Goal: Information Seeking & Learning: Learn about a topic

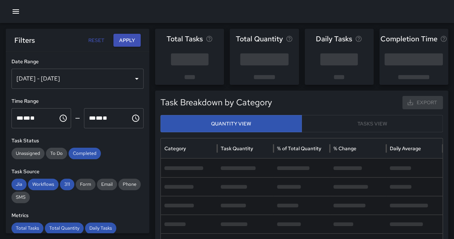
click at [10, 9] on button "button" at bounding box center [16, 11] width 14 height 14
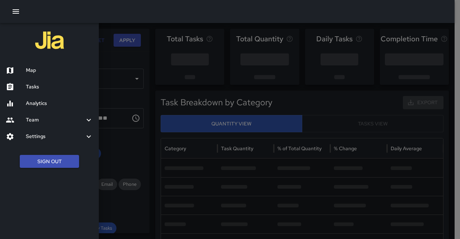
click at [60, 166] on button "Sign Out" at bounding box center [49, 161] width 59 height 13
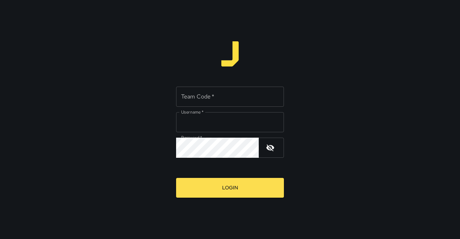
type input "**********"
click at [222, 92] on input "Team Code   *" at bounding box center [230, 97] width 108 height 20
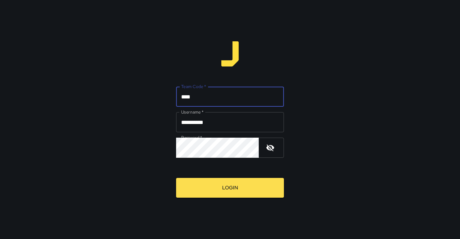
type input "****"
click at [176, 178] on button "Login" at bounding box center [230, 188] width 108 height 20
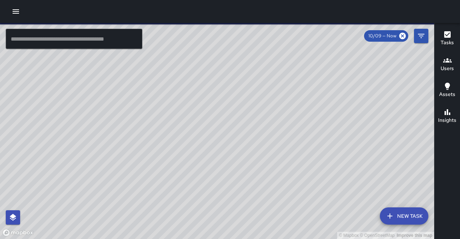
click at [23, 10] on button "button" at bounding box center [16, 11] width 14 height 14
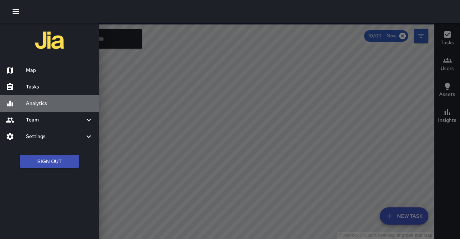
click at [38, 104] on h6 "Analytics" at bounding box center [59, 103] width 67 height 8
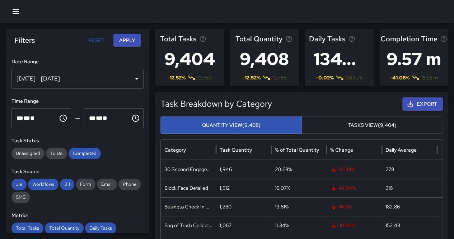
click at [87, 74] on div "[DATE] - [DATE]" at bounding box center [77, 79] width 132 height 20
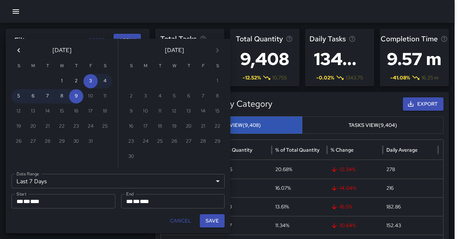
click at [16, 54] on icon "Previous month" at bounding box center [18, 50] width 9 height 9
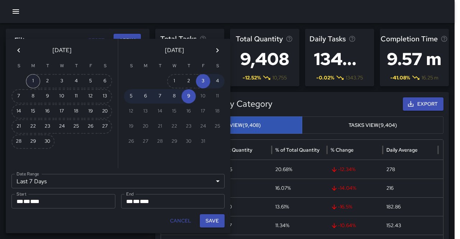
click at [33, 85] on button "1" at bounding box center [33, 81] width 14 height 14
type input "******"
type input "**********"
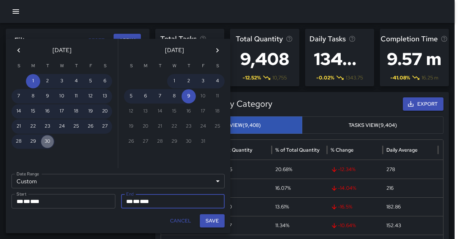
click at [50, 143] on button "30" at bounding box center [47, 141] width 14 height 14
type input "**********"
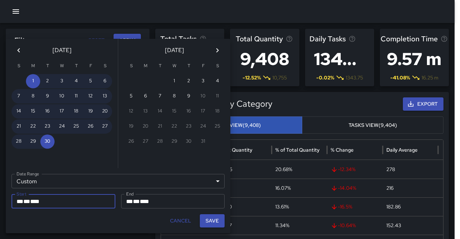
click at [213, 220] on button "Save" at bounding box center [212, 220] width 25 height 13
type input "**********"
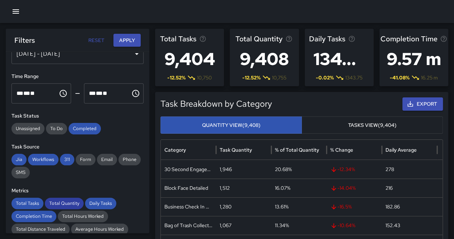
scroll to position [36, 0]
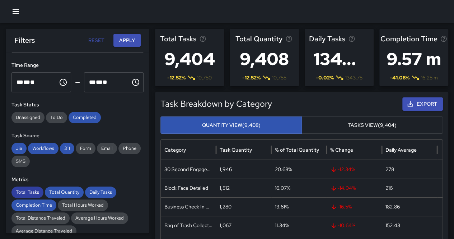
drag, startPoint x: 42, startPoint y: 203, endPoint x: 41, endPoint y: 195, distance: 8.4
click at [42, 203] on span "Completion Time" at bounding box center [33, 204] width 45 height 7
click at [39, 192] on span "Total Tasks" at bounding box center [27, 191] width 32 height 7
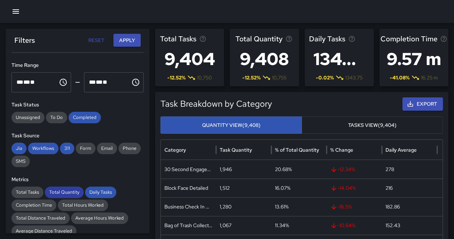
click at [73, 189] on span "Total Quantity" at bounding box center [64, 191] width 39 height 7
click at [103, 191] on span "Daily Tasks" at bounding box center [100, 191] width 31 height 7
click at [124, 41] on button "Apply" at bounding box center [126, 40] width 27 height 13
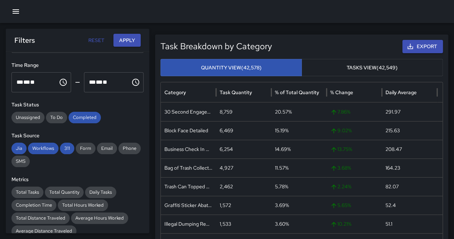
scroll to position [0, 0]
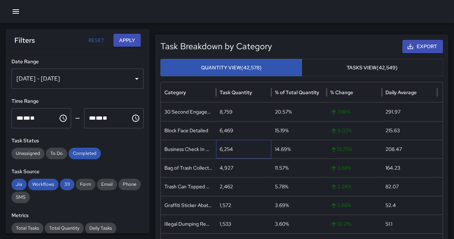
click at [230, 150] on div "6,254" at bounding box center [243, 149] width 55 height 19
copy div "6,254"
click at [340, 71] on button "Tasks View (42,549)" at bounding box center [372, 68] width 141 height 18
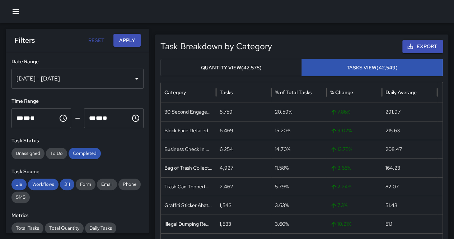
click at [272, 62] on button "Quantity View (42,578)" at bounding box center [230, 68] width 141 height 18
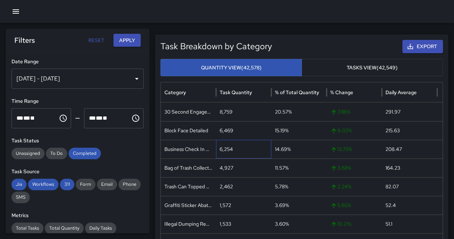
click at [227, 150] on div "6,254" at bounding box center [243, 149] width 55 height 19
copy div "6,254"
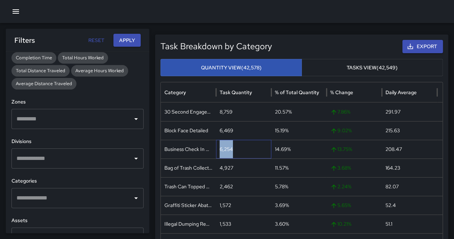
scroll to position [215, 0]
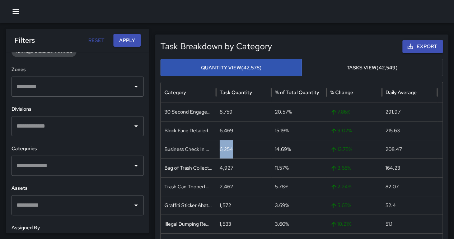
click at [86, 164] on input "text" at bounding box center [72, 166] width 115 height 14
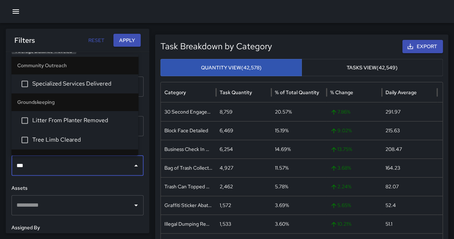
type input "****"
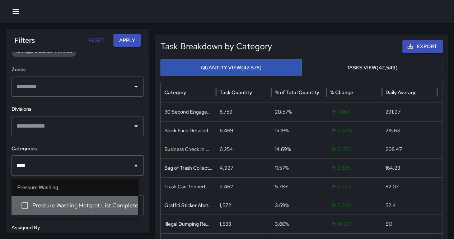
click at [112, 204] on span "Pressure Washing Hotspot List Completed" at bounding box center [82, 205] width 100 height 9
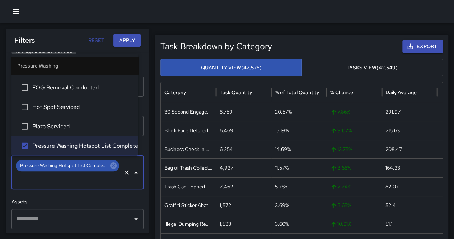
click at [131, 37] on button "Apply" at bounding box center [126, 40] width 27 height 13
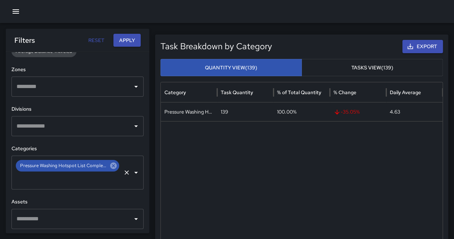
drag, startPoint x: 106, startPoint y: 167, endPoint x: 125, endPoint y: 73, distance: 95.9
click at [110, 167] on icon at bounding box center [113, 165] width 6 height 6
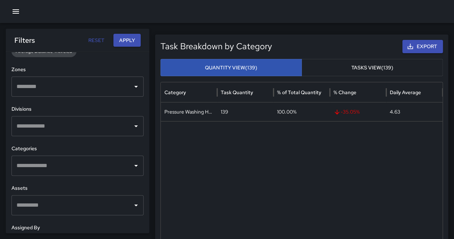
click at [123, 39] on button "Apply" at bounding box center [126, 40] width 27 height 13
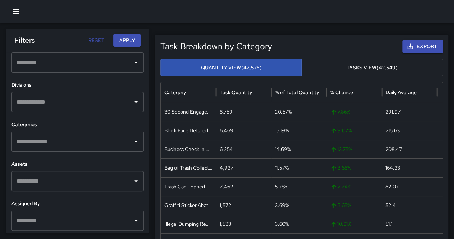
scroll to position [174, 0]
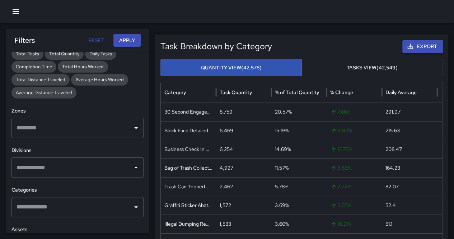
click at [88, 163] on input "text" at bounding box center [72, 167] width 115 height 14
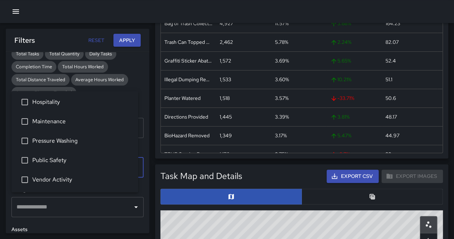
scroll to position [180, 0]
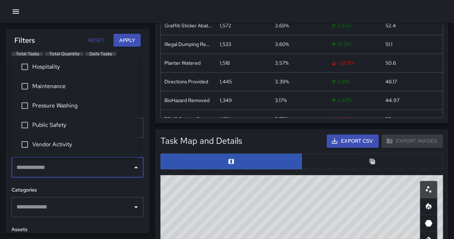
click at [82, 138] on li "Vendor Activity" at bounding box center [74, 144] width 127 height 19
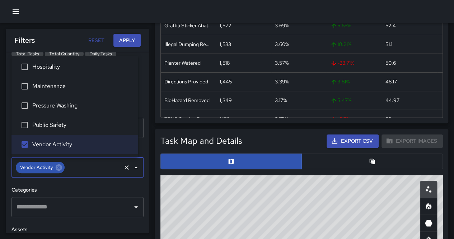
click at [129, 36] on button "Apply" at bounding box center [126, 40] width 27 height 13
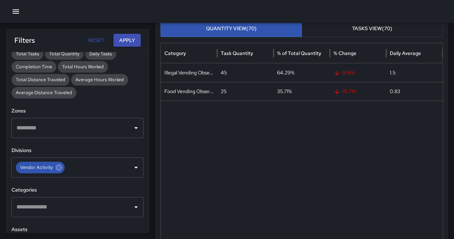
scroll to position [0, 0]
